Goal: Information Seeking & Learning: Check status

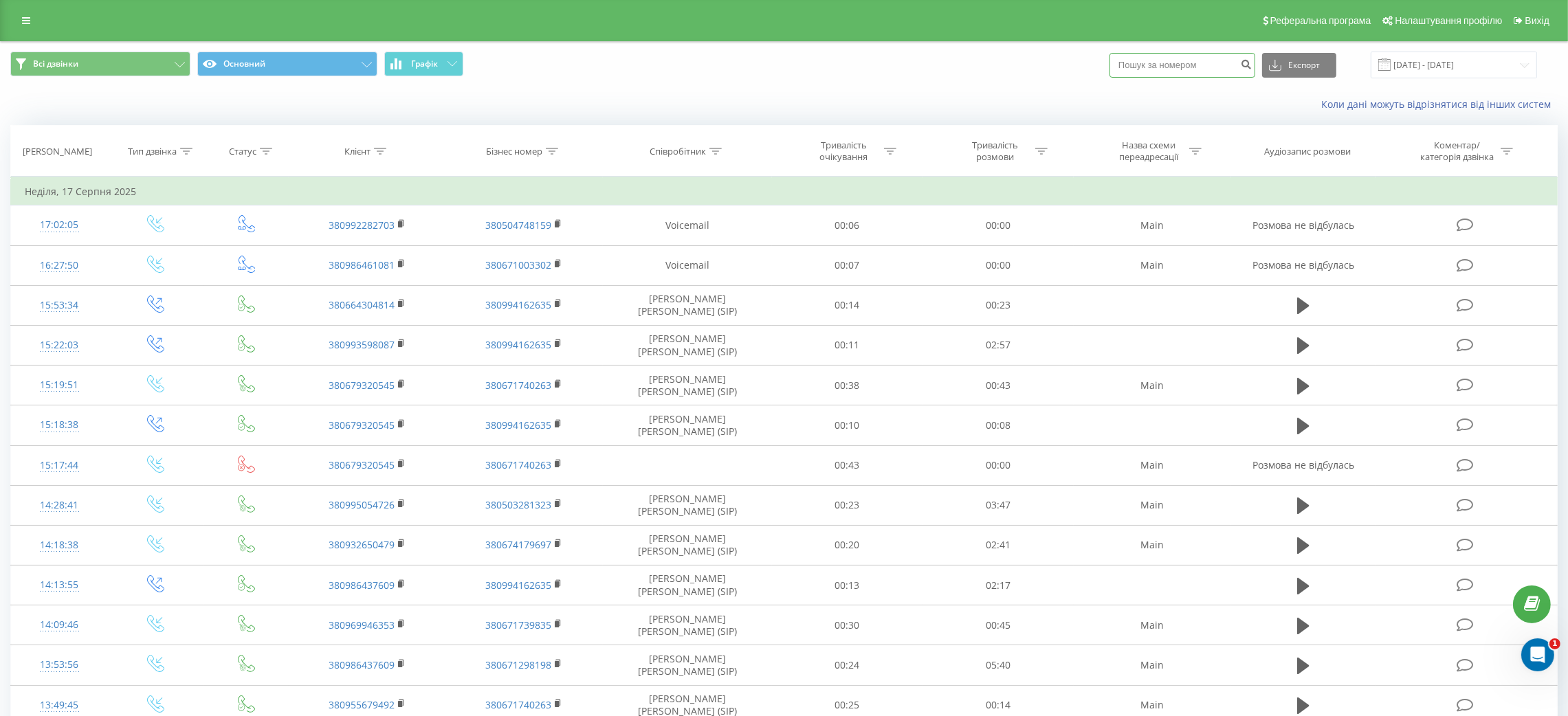
click at [1150, 59] on input at bounding box center [1182, 65] width 146 height 25
paste input "0957866194"
type input "0957866194"
